Goal: Complete application form

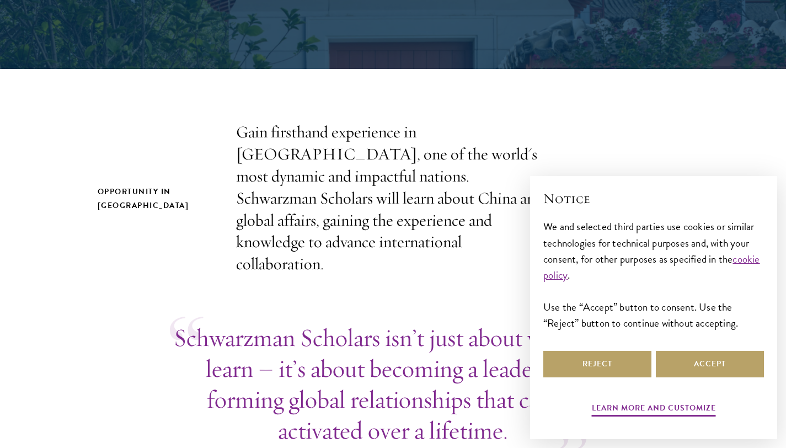
scroll to position [280, 0]
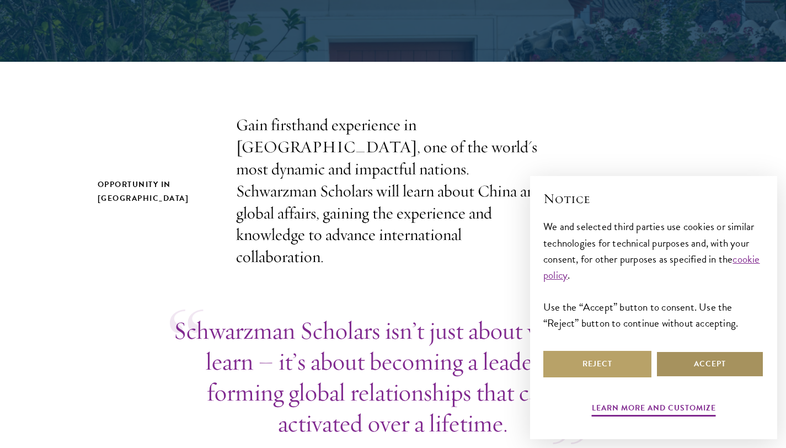
click at [698, 377] on button "Accept" at bounding box center [710, 364] width 108 height 26
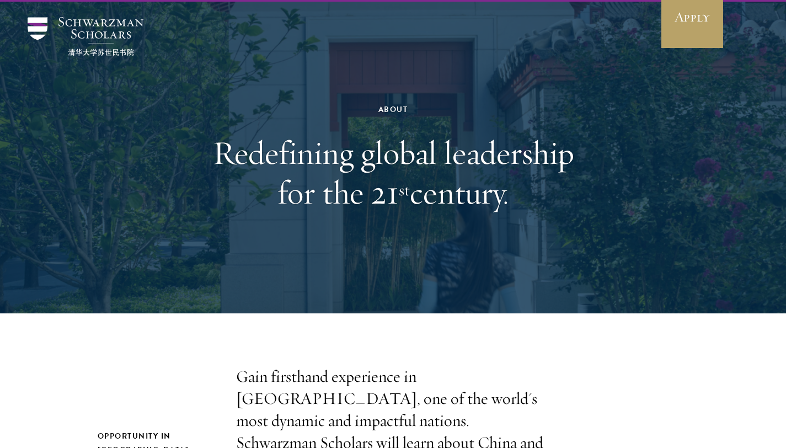
scroll to position [0, 0]
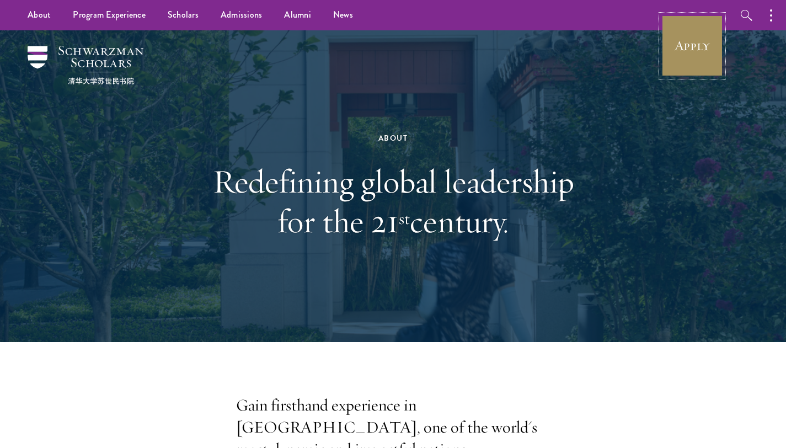
click at [694, 46] on link "Apply" at bounding box center [692, 46] width 62 height 62
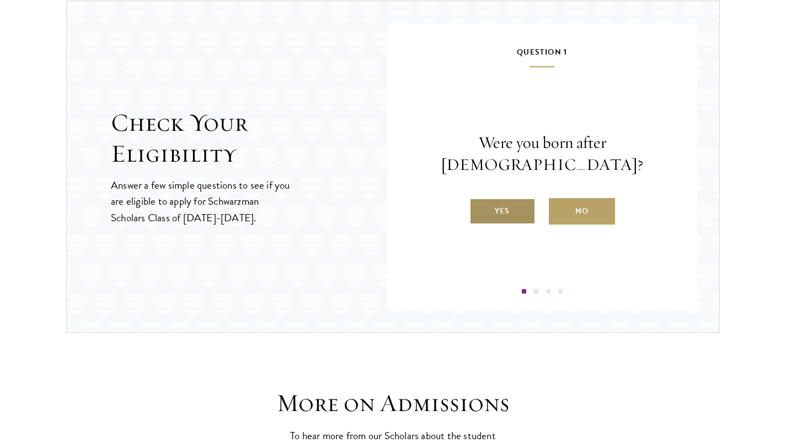
click at [505, 209] on label "Yes" at bounding box center [502, 211] width 66 height 26
click at [479, 209] on input "Yes" at bounding box center [474, 204] width 10 height 10
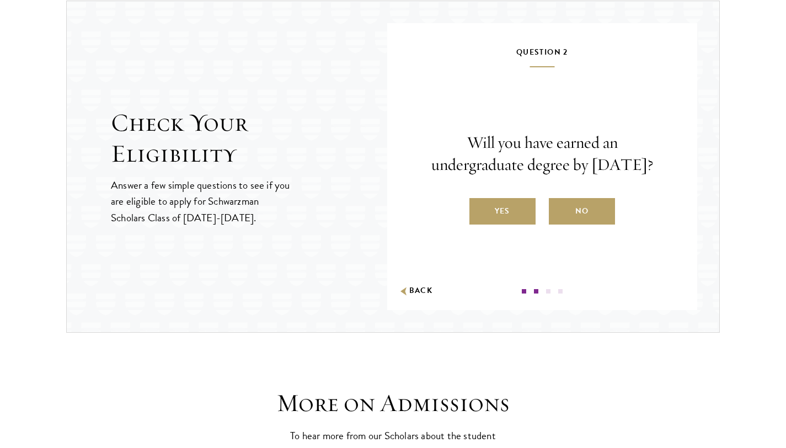
click at [508, 215] on label "Yes" at bounding box center [502, 211] width 66 height 26
click at [479, 209] on input "Yes" at bounding box center [474, 204] width 10 height 10
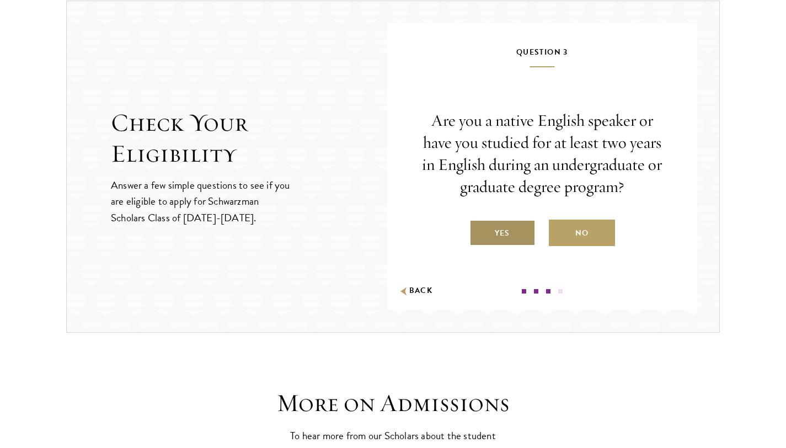
click at [505, 237] on label "Yes" at bounding box center [502, 232] width 66 height 26
click at [479, 231] on input "Yes" at bounding box center [474, 226] width 10 height 10
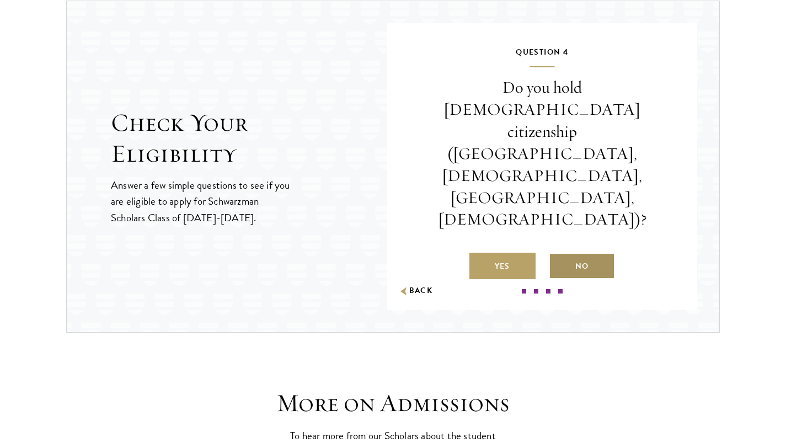
click at [570, 253] on label "No" at bounding box center [582, 266] width 66 height 26
click at [559, 254] on input "No" at bounding box center [554, 259] width 10 height 10
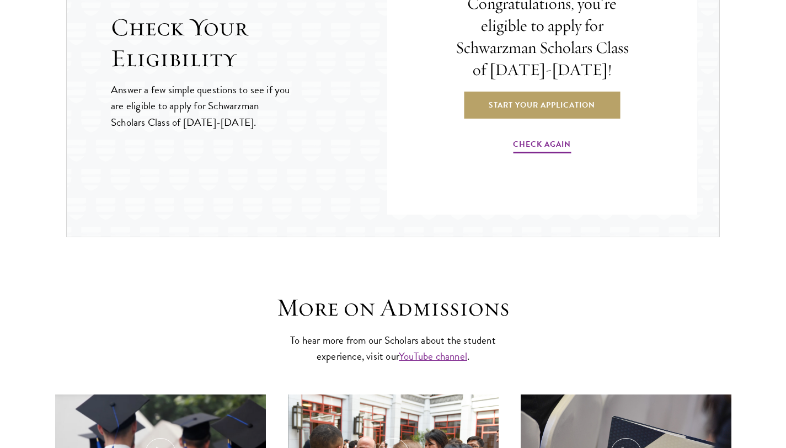
scroll to position [1276, 0]
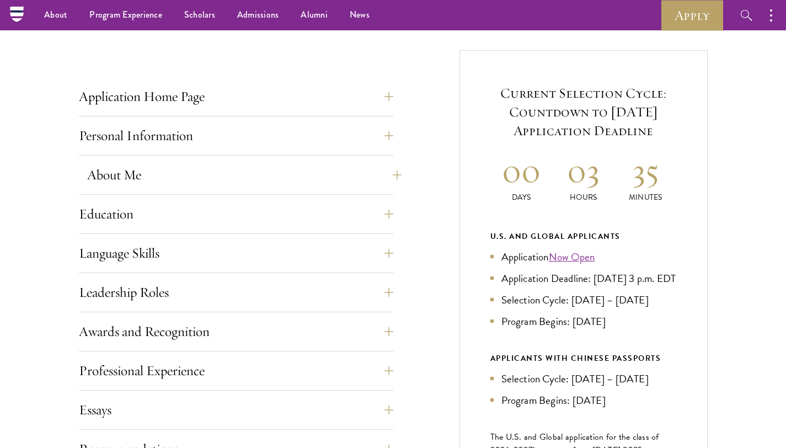
scroll to position [392, 0]
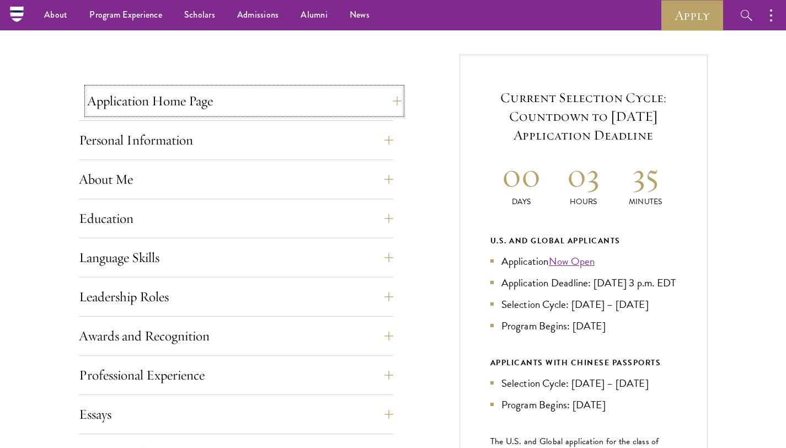
click at [228, 97] on button "Application Home Page" at bounding box center [244, 101] width 314 height 26
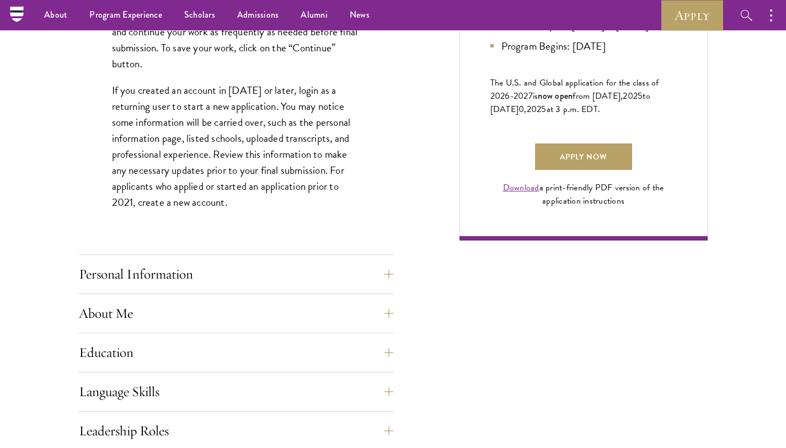
scroll to position [720, 0]
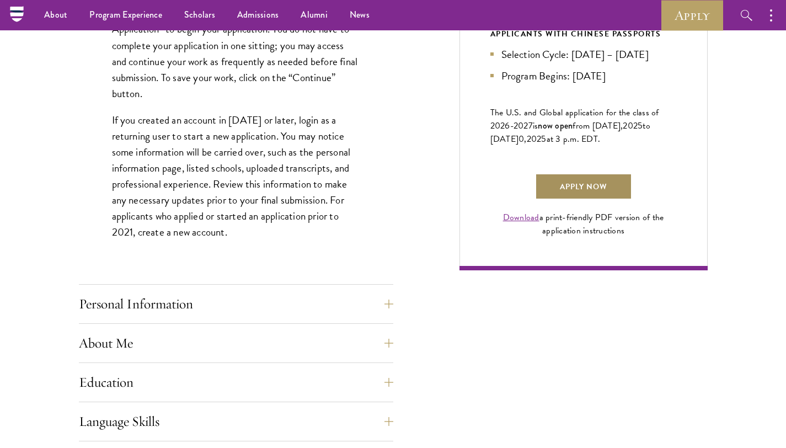
click at [583, 194] on link "Apply Now" at bounding box center [583, 186] width 97 height 26
